Goal: Navigation & Orientation: Find specific page/section

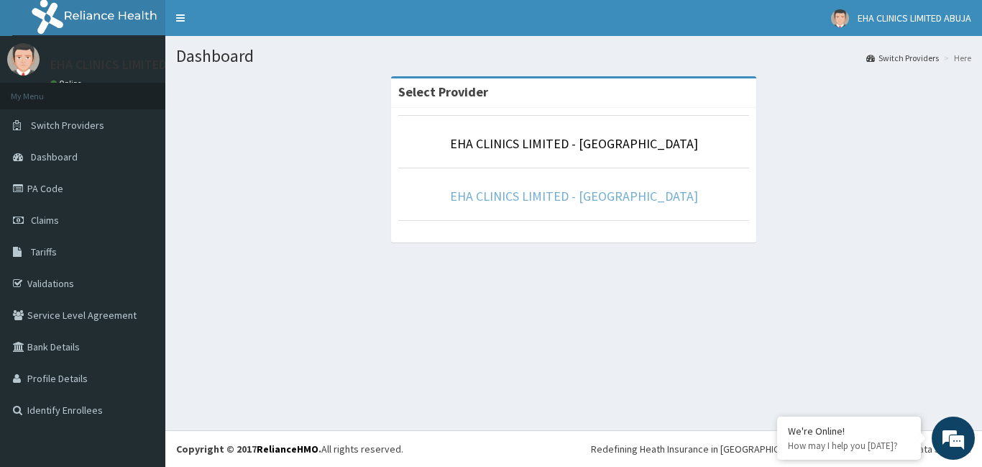
click at [599, 191] on link "EHA CLINICS LIMITED - [GEOGRAPHIC_DATA]" at bounding box center [574, 196] width 248 height 17
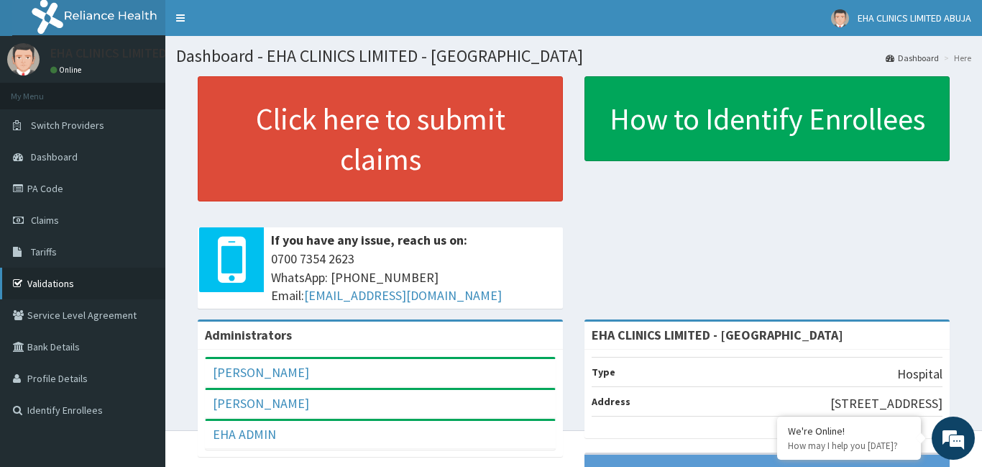
click at [63, 281] on link "Validations" at bounding box center [82, 283] width 165 height 32
